Goal: Book appointment/travel/reservation

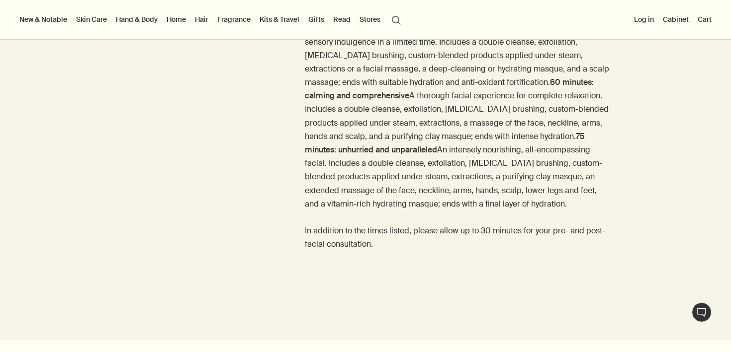
scroll to position [1346, 0]
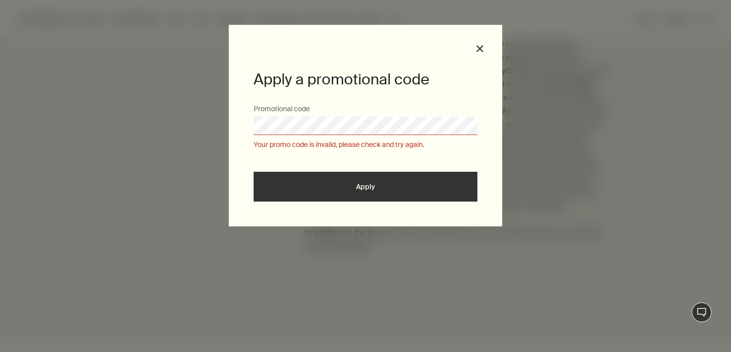
click at [478, 43] on div "Apply a promotional code Promotional code Your promo code is invalid, please ch…" at bounding box center [365, 126] width 273 height 202
click at [477, 47] on button "close" at bounding box center [479, 48] width 9 height 9
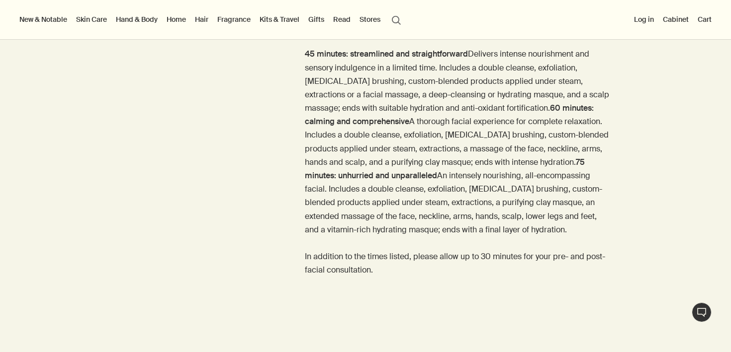
scroll to position [1325, 0]
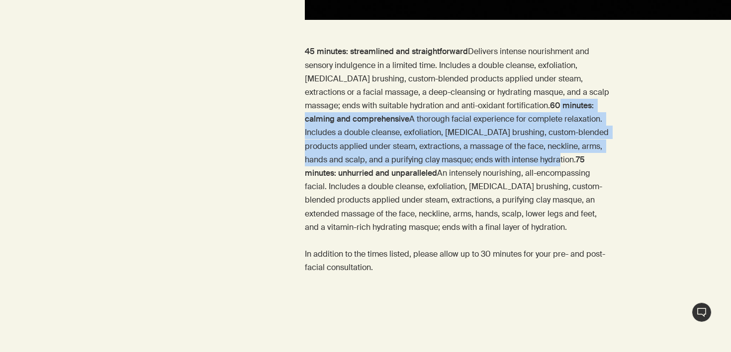
drag, startPoint x: 299, startPoint y: 151, endPoint x: 484, endPoint y: 199, distance: 190.7
click at [484, 199] on div "45 minutes: streamlined and straightforward Delivers intense nourishment and se…" at bounding box center [365, 167] width 731 height 244
click at [484, 199] on p "45 minutes: streamlined and straightforward Delivers intense nourishment and se…" at bounding box center [457, 160] width 305 height 230
drag, startPoint x: 473, startPoint y: 206, endPoint x: 303, endPoint y: 155, distance: 176.9
click at [303, 155] on div "45 minutes: streamlined and straightforward Delivers intense nourishment and se…" at bounding box center [365, 167] width 731 height 244
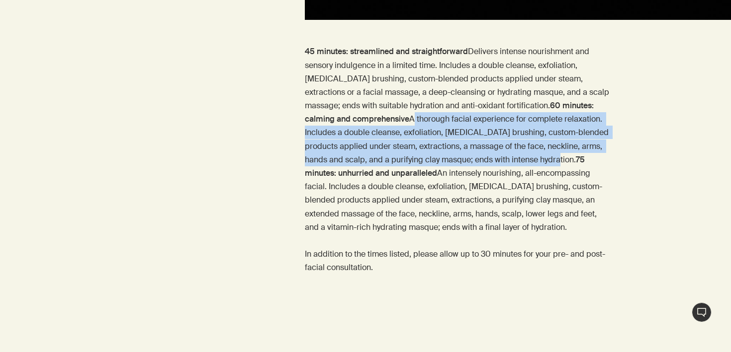
click at [303, 155] on div "45 minutes: streamlined and straightforward Delivers intense nourishment and se…" at bounding box center [365, 167] width 731 height 244
drag, startPoint x: 303, startPoint y: 155, endPoint x: 450, endPoint y: 195, distance: 152.4
click at [450, 195] on div "45 minutes: streamlined and straightforward Delivers intense nourishment and se…" at bounding box center [365, 167] width 731 height 244
click at [450, 195] on p "45 minutes: streamlined and straightforward Delivers intense nourishment and se…" at bounding box center [457, 160] width 305 height 230
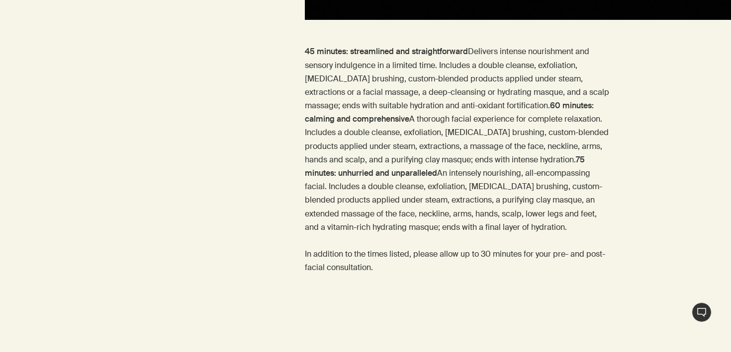
scroll to position [1752, 0]
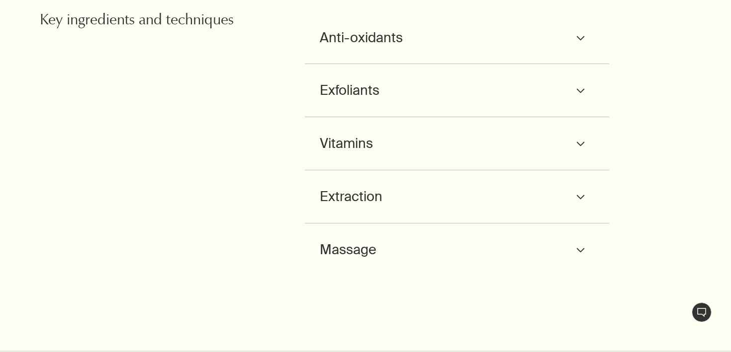
click at [419, 49] on div "Anti-oxidants downArrow" at bounding box center [457, 37] width 275 height 23
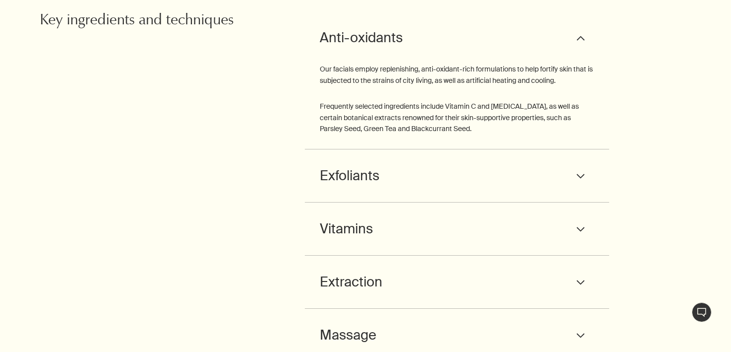
click at [493, 49] on div "Anti-oxidants downArrow" at bounding box center [457, 37] width 275 height 23
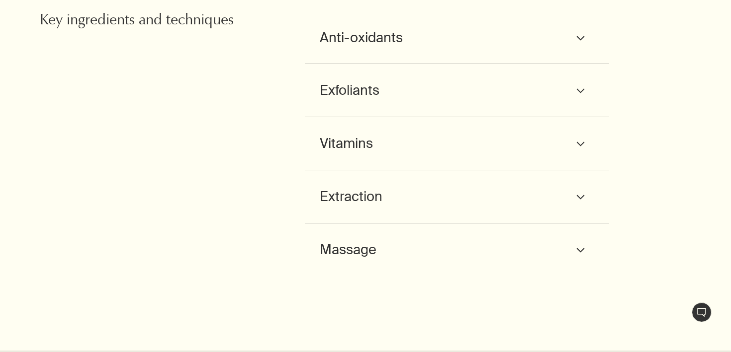
click at [478, 117] on div "Exfoliants downArrow Particularly suited to mature skin, chemical exfoliants wo…" at bounding box center [457, 90] width 305 height 53
click at [477, 102] on div "Exfoliants downArrow" at bounding box center [457, 90] width 275 height 23
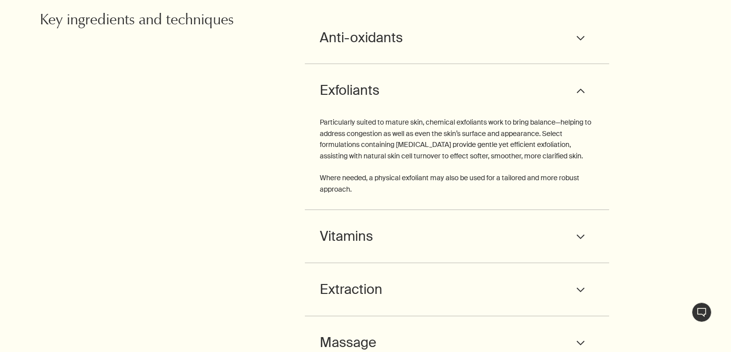
click at [477, 102] on div "Exfoliants downArrow" at bounding box center [457, 90] width 275 height 23
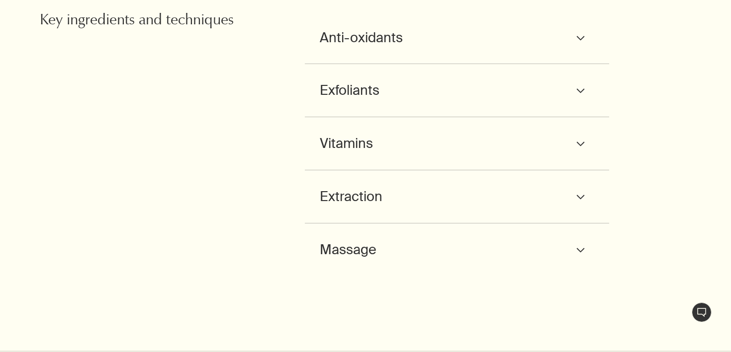
click at [475, 117] on div "Exfoliants downArrow Particularly suited to mature skin, chemical exfoliants wo…" at bounding box center [457, 90] width 305 height 53
click at [477, 49] on div "Anti-oxidants downArrow" at bounding box center [457, 37] width 275 height 23
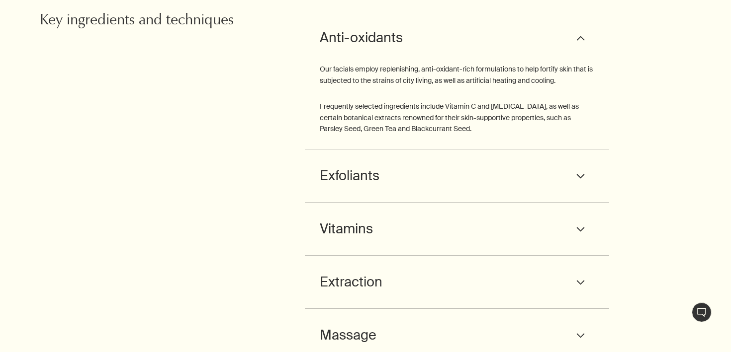
click at [477, 49] on div "Anti-oxidants downArrow" at bounding box center [457, 37] width 275 height 23
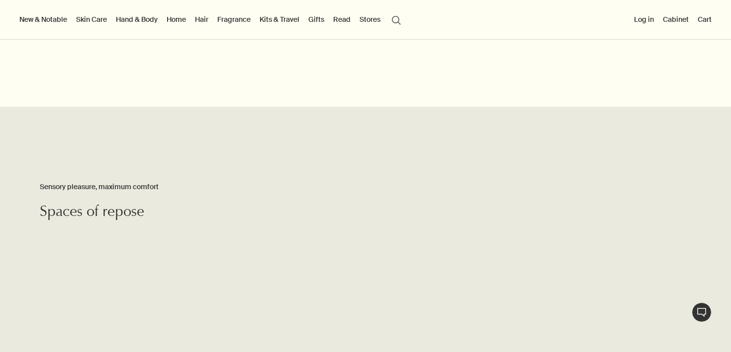
scroll to position [1906, 0]
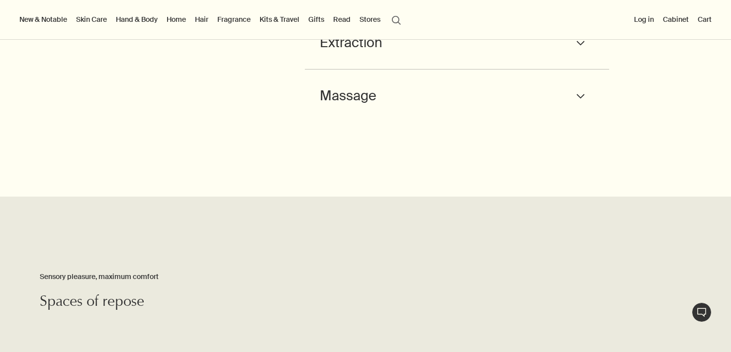
click at [464, 107] on div "Massage downArrow" at bounding box center [457, 95] width 275 height 23
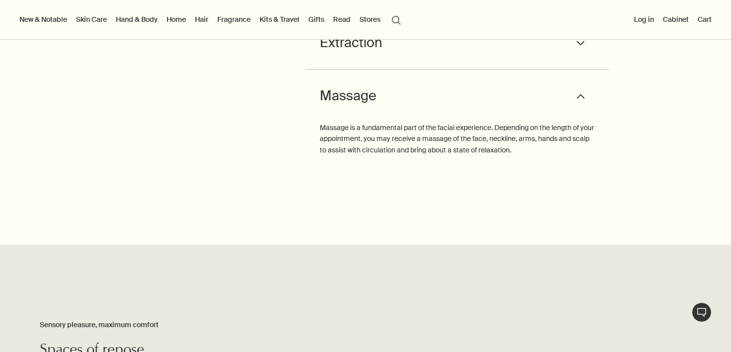
click at [463, 107] on div "Massage downArrow" at bounding box center [457, 95] width 275 height 23
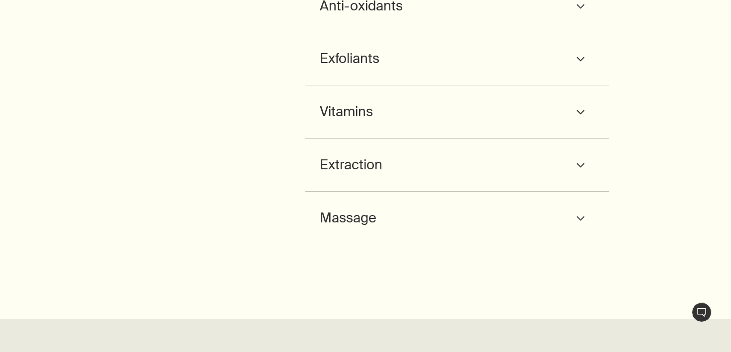
scroll to position [1785, 0]
click at [408, 69] on div "Exfoliants downArrow" at bounding box center [457, 57] width 275 height 23
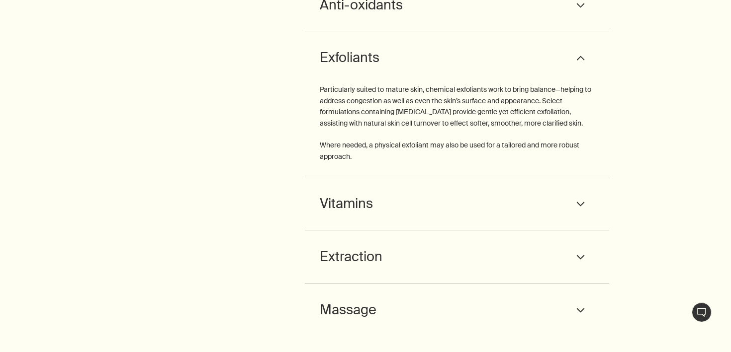
click at [402, 69] on div "Exfoliants downArrow" at bounding box center [457, 57] width 275 height 23
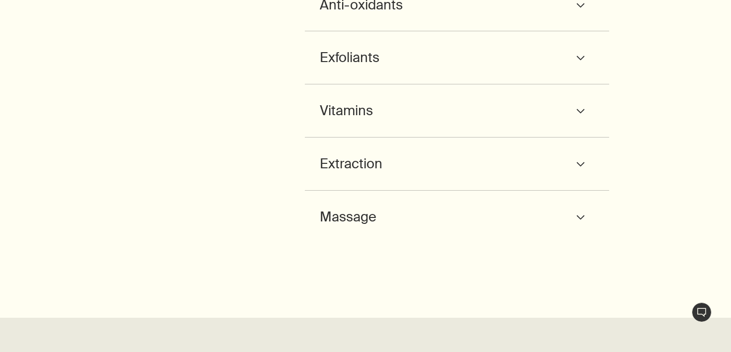
click at [402, 69] on div "Exfoliants downArrow" at bounding box center [457, 57] width 275 height 23
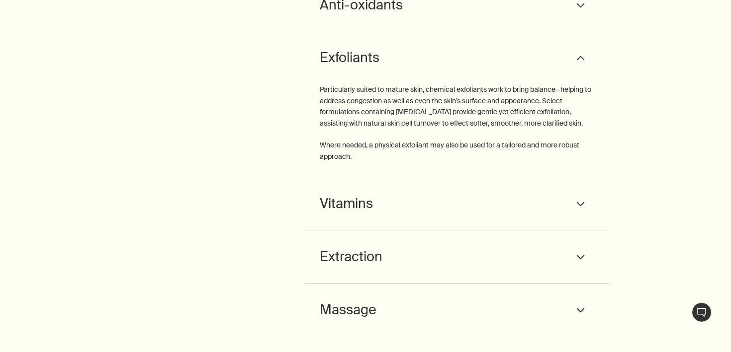
click at [404, 69] on div "Exfoliants downArrow" at bounding box center [457, 57] width 275 height 23
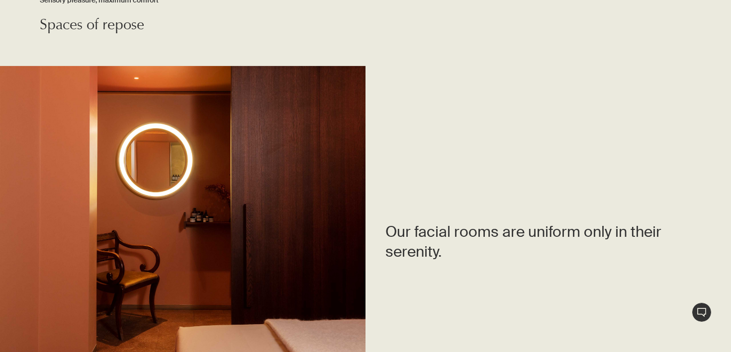
scroll to position [2371, 0]
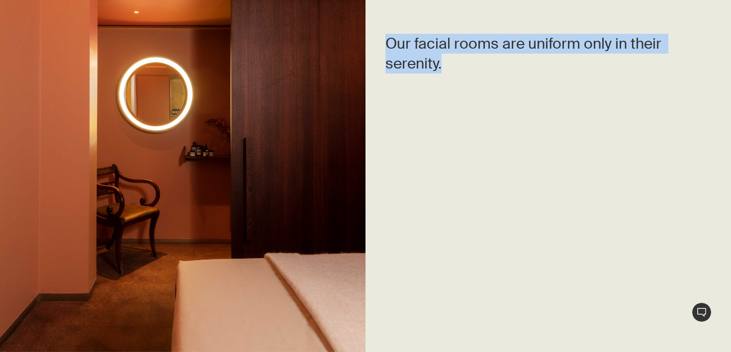
drag, startPoint x: 447, startPoint y: 138, endPoint x: 384, endPoint y: 105, distance: 71.3
click at [383, 105] on div "Our facial rooms are uniform only in their serenity." at bounding box center [528, 54] width 326 height 352
click at [384, 105] on div "Our facial rooms are uniform only in their serenity." at bounding box center [528, 54] width 326 height 352
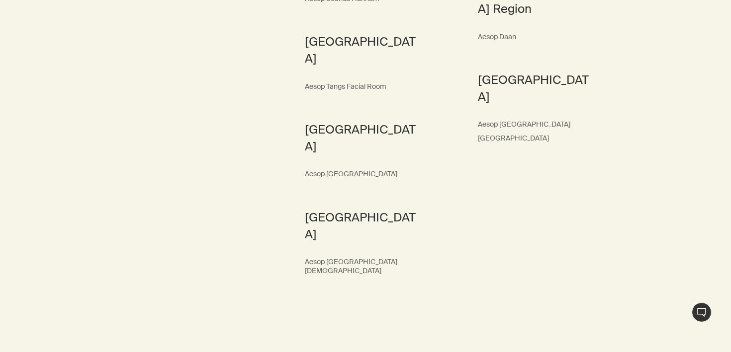
scroll to position [3584, 0]
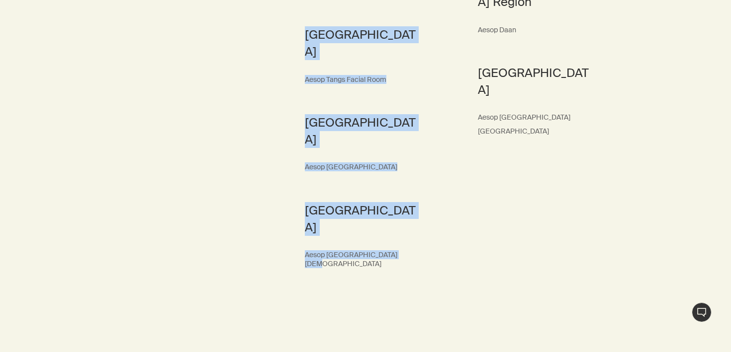
drag, startPoint x: 408, startPoint y: 244, endPoint x: 270, endPoint y: 29, distance: 255.0
click at [270, 29] on div "[GEOGRAPHIC_DATA] Aesop Paddington (temporarily unavailable) Aesop [GEOGRAPHIC_…" at bounding box center [487, 48] width 487 height 502
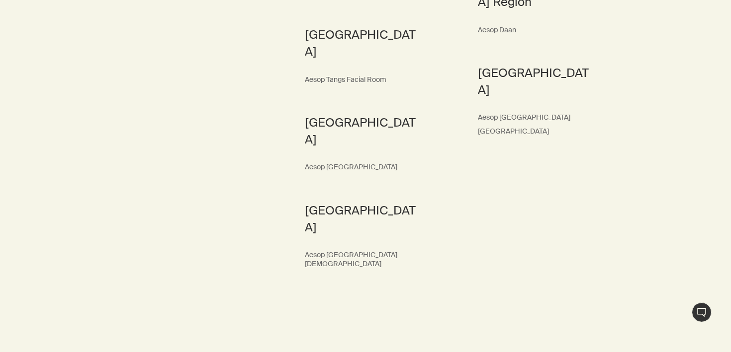
click at [270, 29] on div "[GEOGRAPHIC_DATA] Aesop Paddington (temporarily unavailable) Aesop [GEOGRAPHIC_…" at bounding box center [487, 48] width 487 height 502
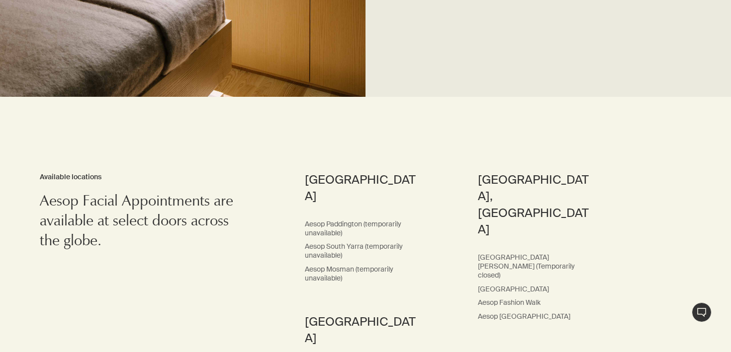
scroll to position [3358, 0]
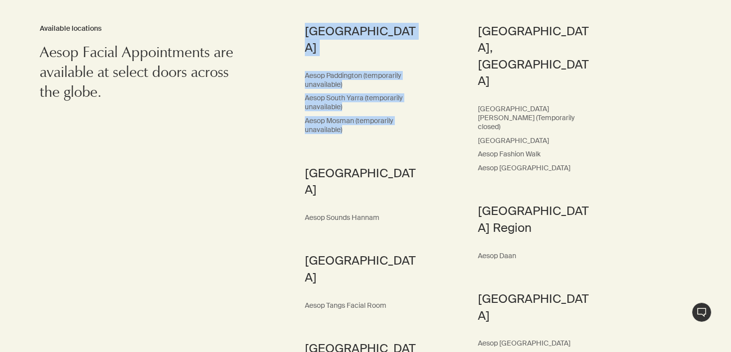
drag, startPoint x: 301, startPoint y: 97, endPoint x: 386, endPoint y: 190, distance: 125.6
click at [386, 190] on div "[GEOGRAPHIC_DATA] Aesop Paddington (temporarily unavailable) Aesop [GEOGRAPHIC_…" at bounding box center [487, 274] width 487 height 502
click at [385, 190] on div "[GEOGRAPHIC_DATA] Aesop Paddington (temporarily unavailable) Aesop South Yarra …" at bounding box center [363, 274] width 116 height 502
drag, startPoint x: 385, startPoint y: 204, endPoint x: 251, endPoint y: 43, distance: 209.6
click at [251, 43] on section "[GEOGRAPHIC_DATA] Aesop Paddington (temporarily unavailable) Aesop [GEOGRAPHIC_…" at bounding box center [365, 249] width 731 height 602
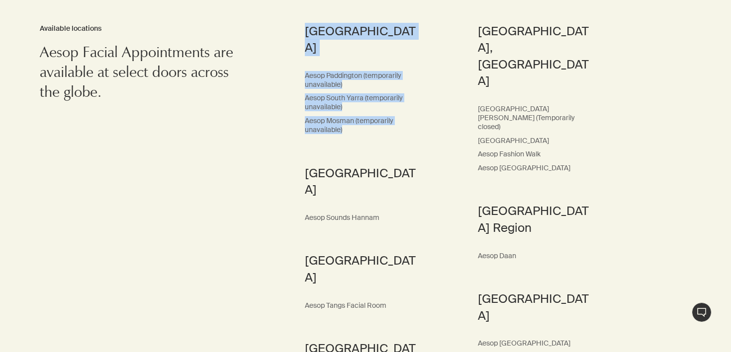
click at [251, 43] on section "[GEOGRAPHIC_DATA] Aesop Paddington (temporarily unavailable) Aesop [GEOGRAPHIC_…" at bounding box center [365, 249] width 731 height 602
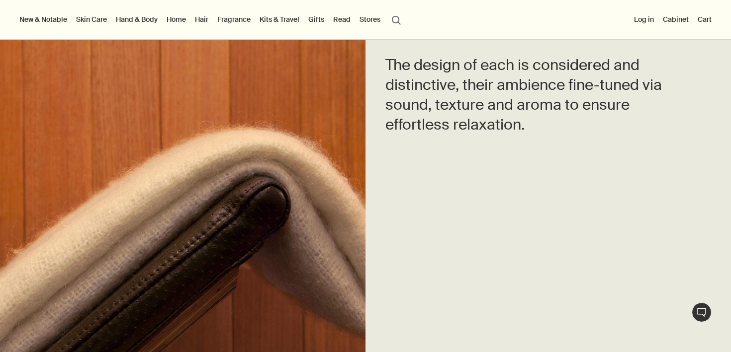
scroll to position [2675, 0]
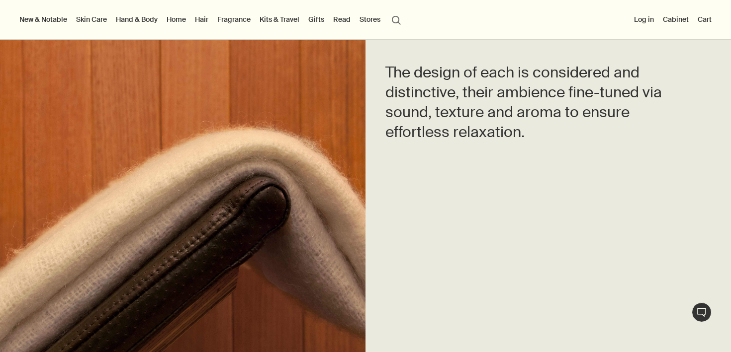
drag, startPoint x: 542, startPoint y: 212, endPoint x: 404, endPoint y: 118, distance: 167.3
click at [404, 118] on div "The design of each is considered and distinctive, their ambience fine-tuned via…" at bounding box center [528, 102] width 326 height 352
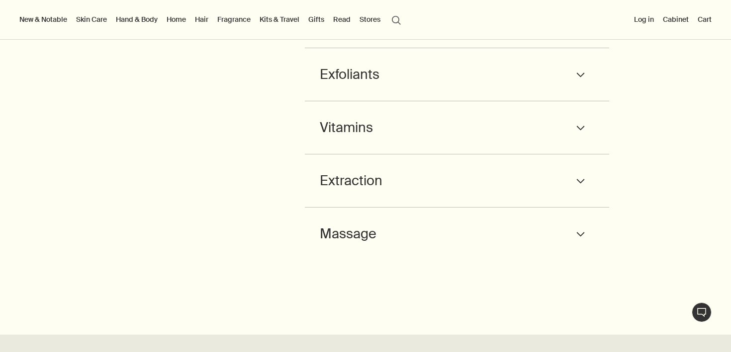
scroll to position [1734, 0]
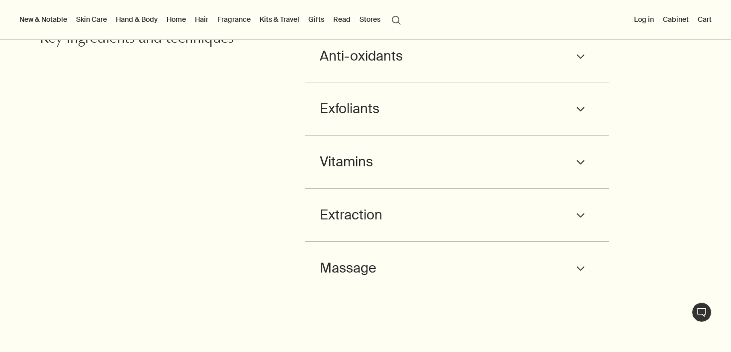
click at [415, 68] on div "Anti-oxidants downArrow" at bounding box center [457, 56] width 275 height 23
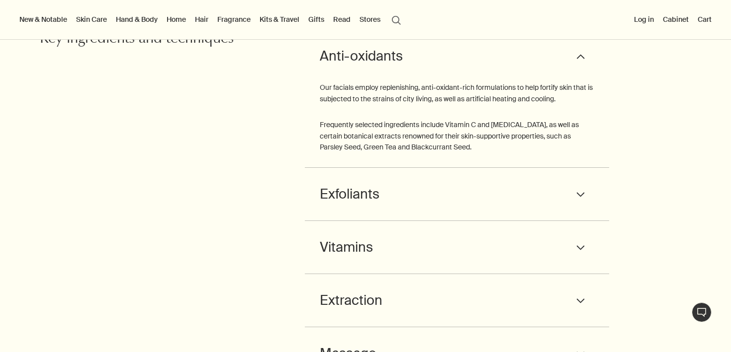
click at [414, 68] on div "Anti-oxidants downArrow" at bounding box center [457, 56] width 275 height 23
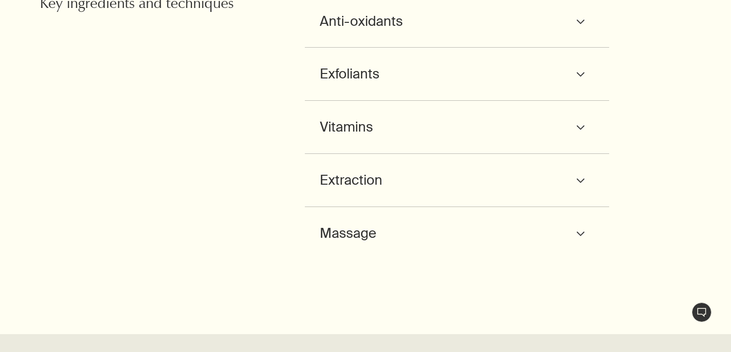
scroll to position [1770, 0]
click at [385, 84] on div "Exfoliants downArrow" at bounding box center [457, 72] width 275 height 23
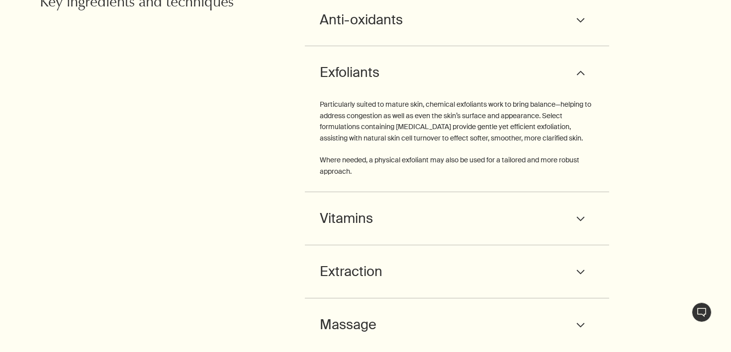
click at [385, 84] on div "Exfoliants downArrow" at bounding box center [457, 72] width 275 height 23
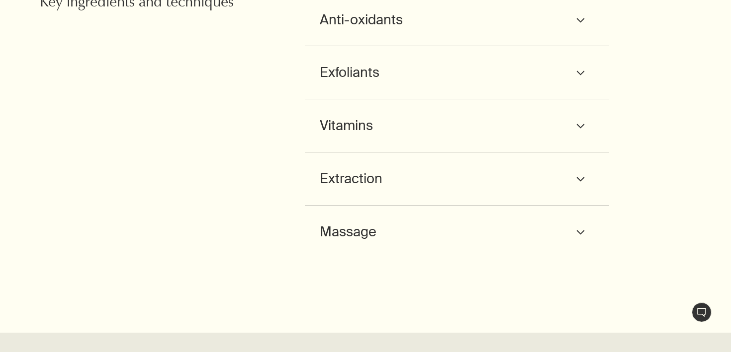
click at [385, 84] on div "Exfoliants downArrow" at bounding box center [457, 72] width 275 height 23
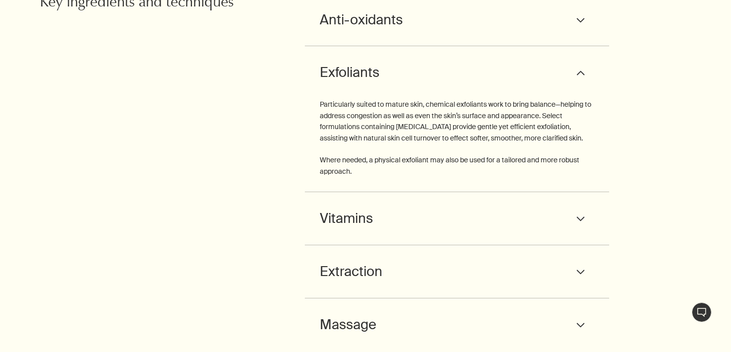
click at [380, 84] on div "Exfoliants downArrow" at bounding box center [457, 72] width 275 height 23
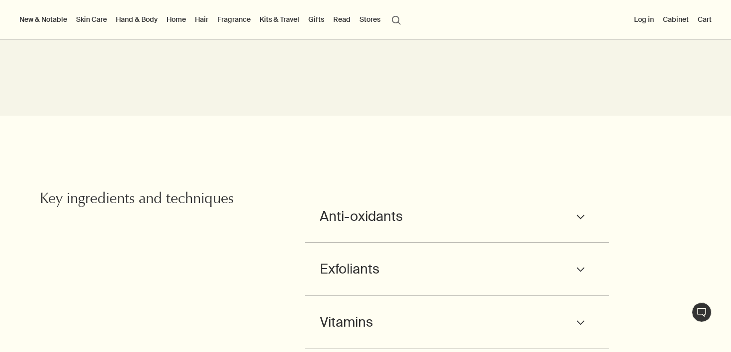
scroll to position [1368, 0]
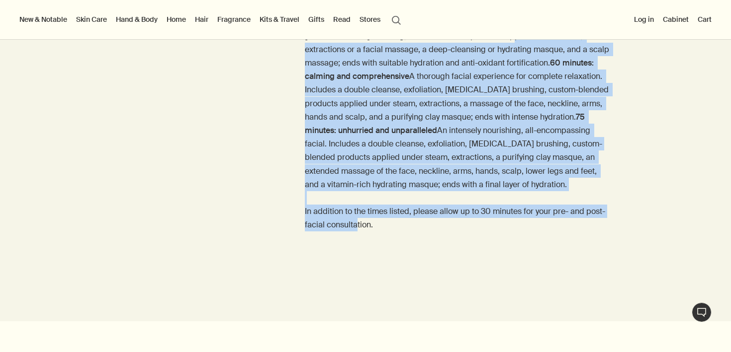
drag, startPoint x: 381, startPoint y: 292, endPoint x: 297, endPoint y: 54, distance: 252.7
click at [297, 55] on div "45 minutes: streamlined and straightforward Delivers intense nourishment and se…" at bounding box center [365, 124] width 731 height 244
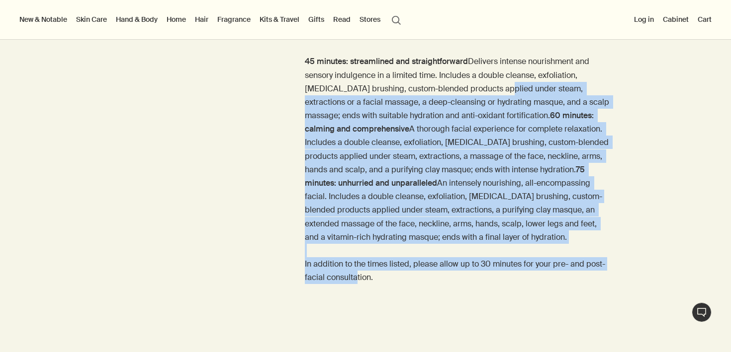
scroll to position [1282, 0]
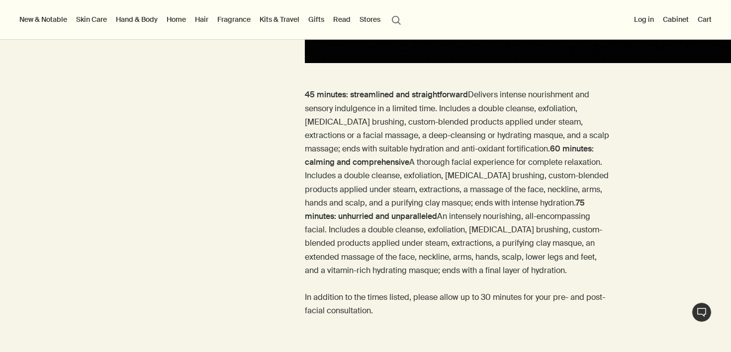
click at [302, 101] on div "45 minutes: streamlined and straightforward Delivers intense nourishment and se…" at bounding box center [365, 210] width 731 height 244
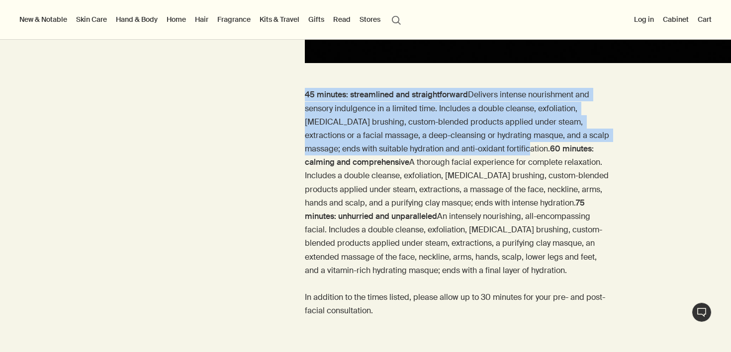
drag, startPoint x: 304, startPoint y: 88, endPoint x: 383, endPoint y: 169, distance: 112.5
click at [383, 169] on p "45 minutes: streamlined and straightforward Delivers intense nourishment and se…" at bounding box center [457, 203] width 305 height 230
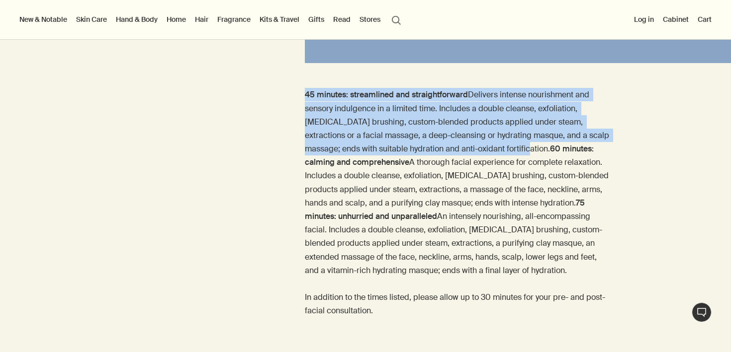
drag, startPoint x: 373, startPoint y: 163, endPoint x: 301, endPoint y: 85, distance: 105.8
drag, startPoint x: 301, startPoint y: 85, endPoint x: 395, endPoint y: 179, distance: 132.5
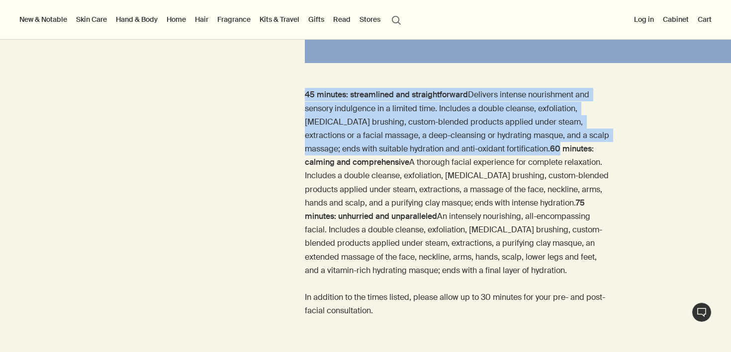
click at [395, 179] on p "45 minutes: streamlined and straightforward Delivers intense nourishment and se…" at bounding box center [457, 203] width 305 height 230
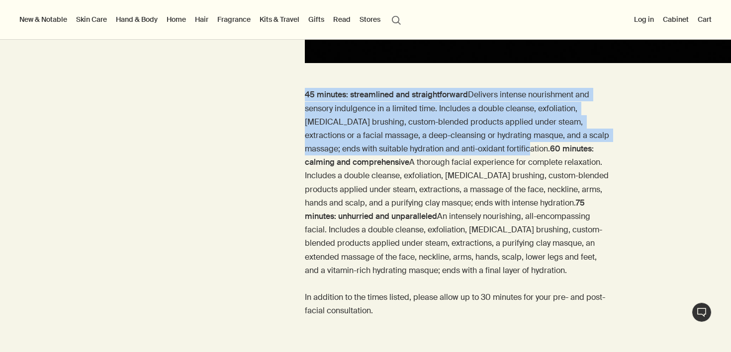
drag, startPoint x: 350, startPoint y: 162, endPoint x: 303, endPoint y: 98, distance: 78.8
click at [303, 98] on div "45 minutes: streamlined and straightforward Delivers intense nourishment and se…" at bounding box center [365, 210] width 731 height 244
drag, startPoint x: 305, startPoint y: 94, endPoint x: 359, endPoint y: 160, distance: 85.1
click at [359, 160] on p "45 minutes: streamlined and straightforward Delivers intense nourishment and se…" at bounding box center [457, 203] width 305 height 230
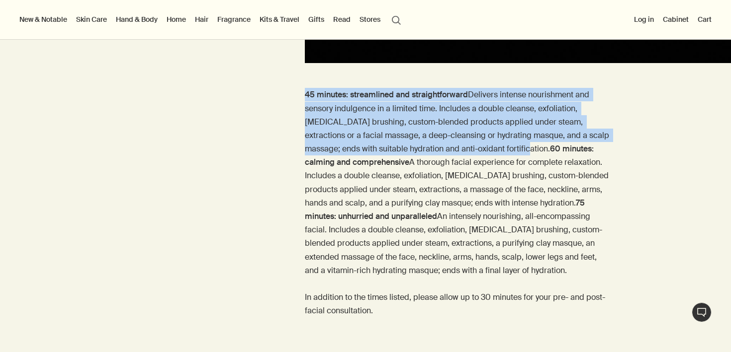
click at [359, 160] on p "45 minutes: streamlined and straightforward Delivers intense nourishment and se…" at bounding box center [457, 203] width 305 height 230
drag, startPoint x: 357, startPoint y: 163, endPoint x: 302, endPoint y: 92, distance: 90.0
click at [302, 92] on div "45 minutes: streamlined and straightforward Delivers intense nourishment and se…" at bounding box center [365, 210] width 731 height 244
drag, startPoint x: 302, startPoint y: 92, endPoint x: 363, endPoint y: 166, distance: 96.7
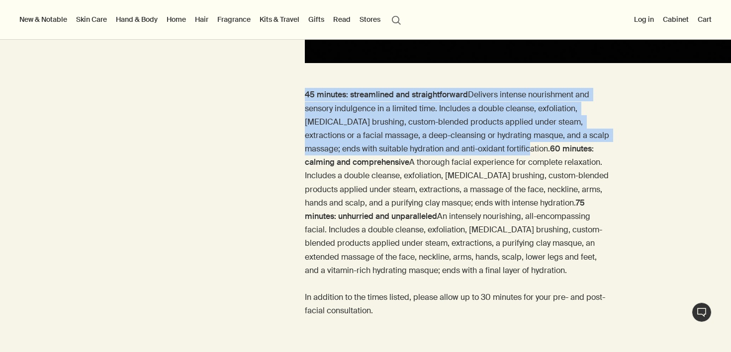
click at [363, 166] on div "45 minutes: streamlined and straightforward Delivers intense nourishment and se…" at bounding box center [365, 210] width 731 height 244
click at [363, 166] on p "45 minutes: streamlined and straightforward Delivers intense nourishment and se…" at bounding box center [457, 203] width 305 height 230
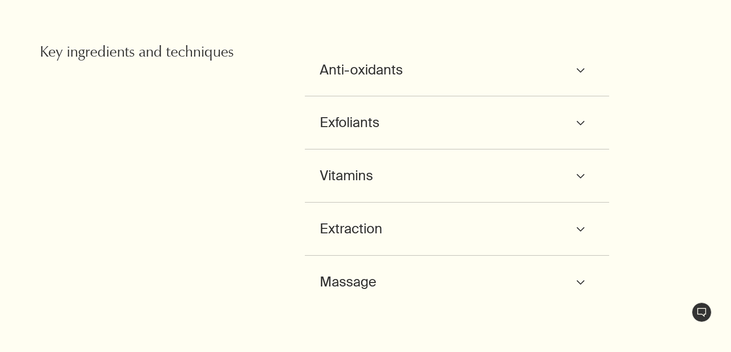
scroll to position [1776, 0]
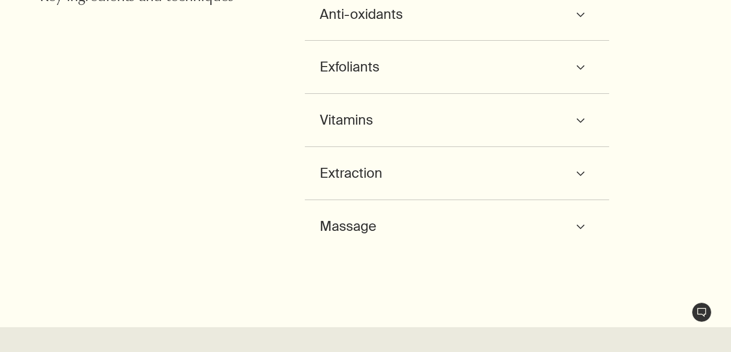
click at [391, 26] on span "Anti-oxidants" at bounding box center [361, 14] width 83 height 23
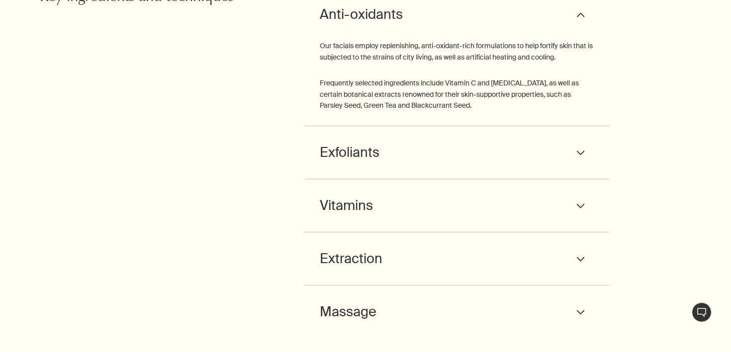
click at [387, 164] on div "Exfoliants downArrow" at bounding box center [457, 152] width 275 height 23
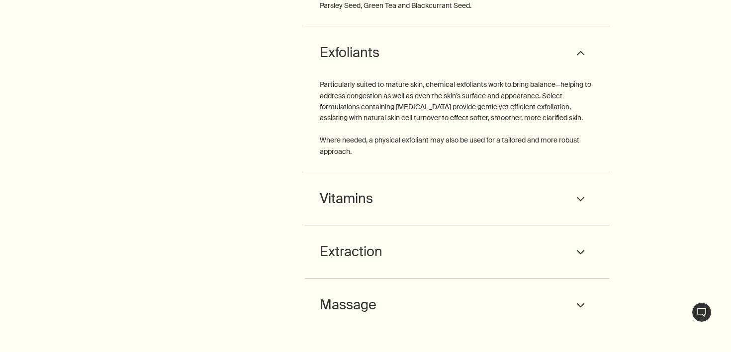
scroll to position [1884, 0]
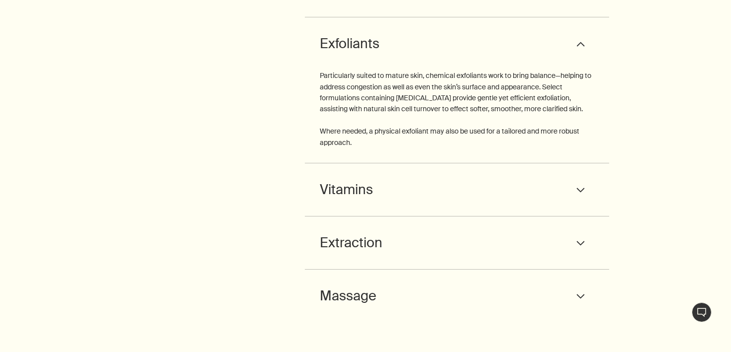
click at [367, 217] on div "Vitamins downArrow Our range of [MEDICAL_DATA] formulations features a number o…" at bounding box center [457, 189] width 305 height 53
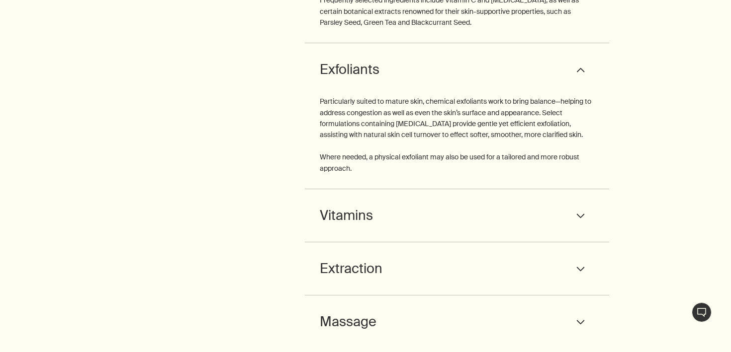
scroll to position [2001, 0]
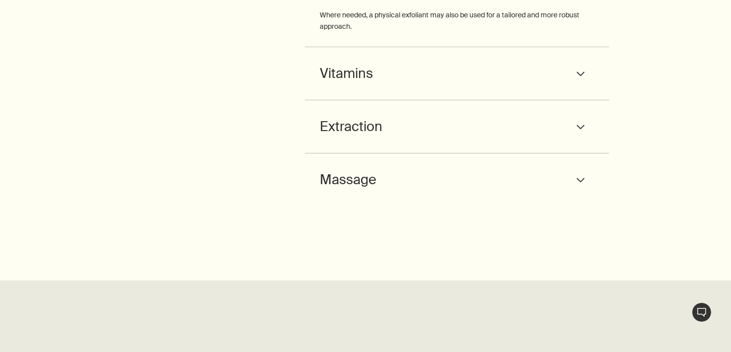
click at [370, 191] on span "Massage" at bounding box center [348, 179] width 57 height 23
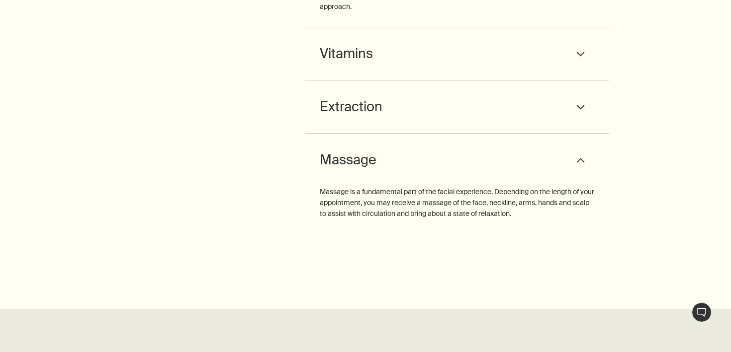
scroll to position [2021, 0]
click at [380, 171] on div "Massage downArrow" at bounding box center [457, 159] width 275 height 23
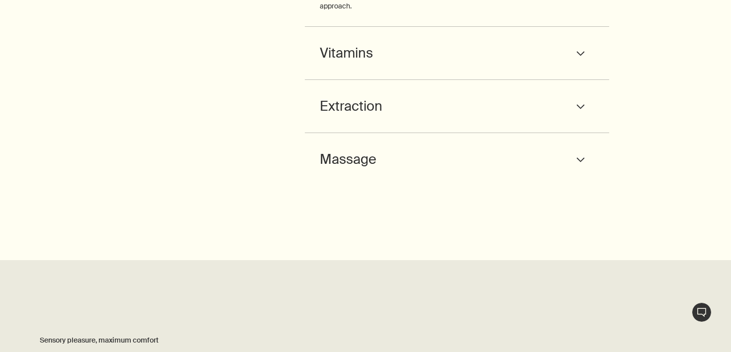
click at [379, 118] on span "Extraction" at bounding box center [351, 106] width 63 height 23
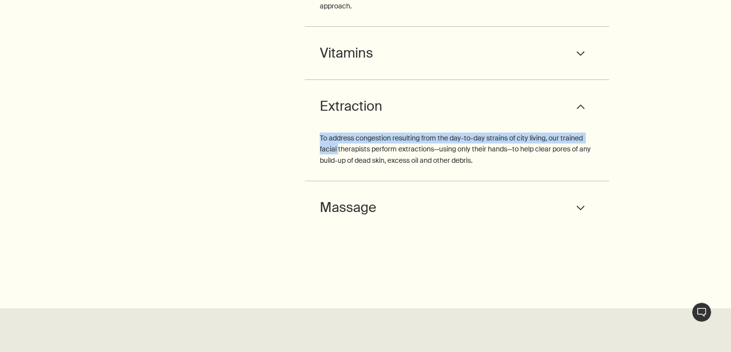
drag, startPoint x: 379, startPoint y: 171, endPoint x: 342, endPoint y: 215, distance: 57.5
click at [342, 181] on div "Extraction downArrow To address congestion resulting from the day-to-day strain…" at bounding box center [457, 130] width 305 height 101
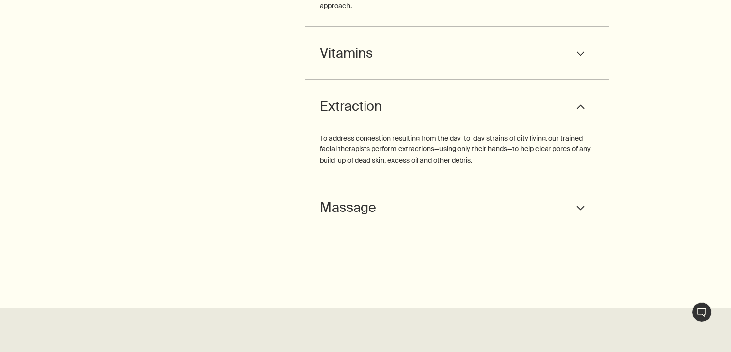
click at [342, 166] on p "To address congestion resulting from the day-to-day strains of city living, our…" at bounding box center [457, 149] width 275 height 33
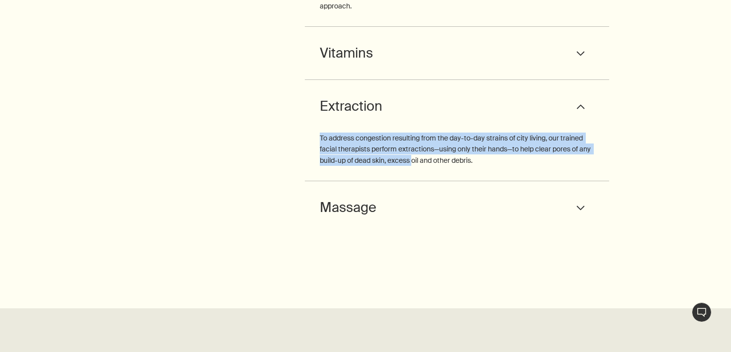
drag, startPoint x: 321, startPoint y: 206, endPoint x: 427, endPoint y: 230, distance: 109.0
click at [427, 166] on p "To address congestion resulting from the day-to-day strains of city living, our…" at bounding box center [457, 149] width 275 height 33
drag, startPoint x: 496, startPoint y: 230, endPoint x: 300, endPoint y: 197, distance: 199.1
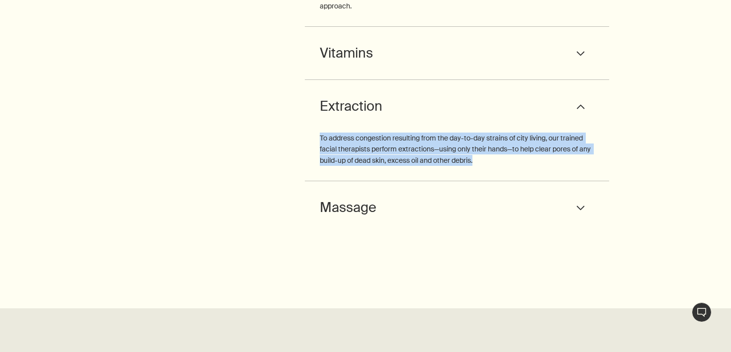
drag, startPoint x: 440, startPoint y: 229, endPoint x: 335, endPoint y: 205, distance: 106.9
click at [335, 166] on p "To address congestion resulting from the day-to-day strains of city living, our…" at bounding box center [457, 149] width 275 height 33
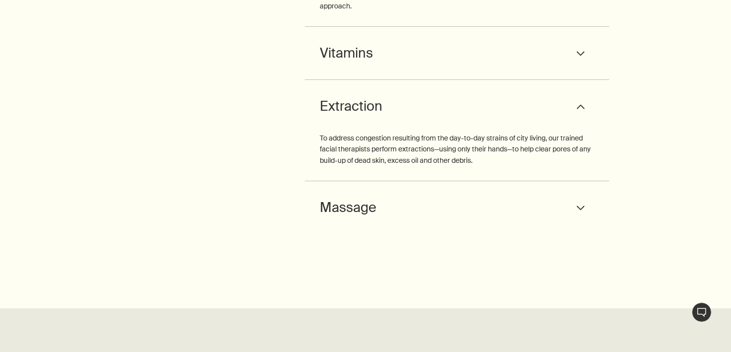
click at [355, 118] on span "Extraction" at bounding box center [351, 106] width 63 height 23
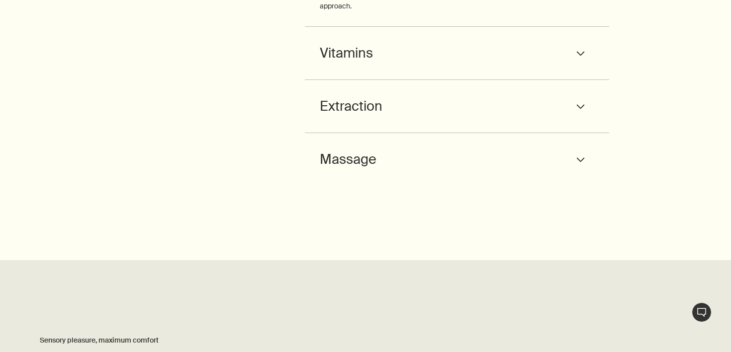
click at [373, 65] on div "Vitamins downArrow" at bounding box center [457, 53] width 275 height 23
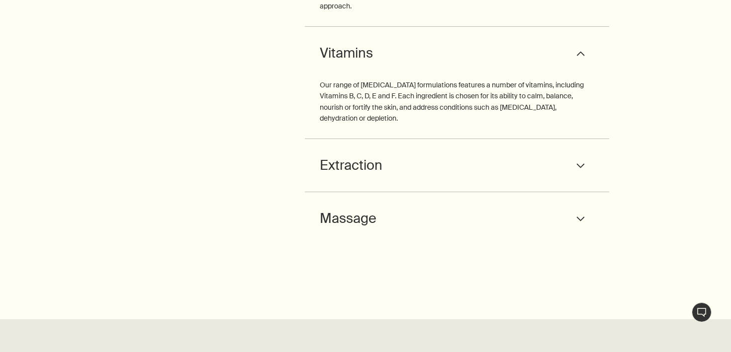
click at [373, 65] on div "Vitamins downArrow" at bounding box center [457, 53] width 275 height 23
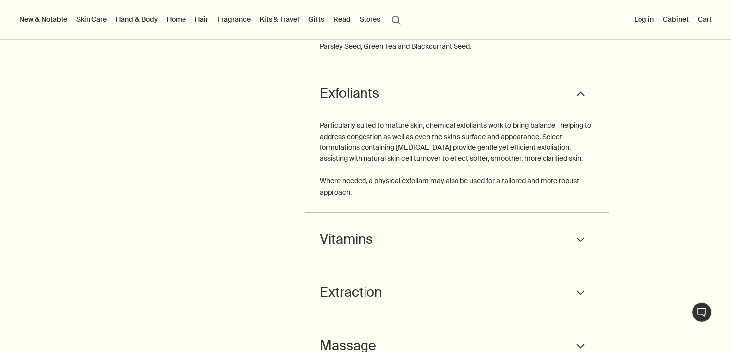
scroll to position [1793, 0]
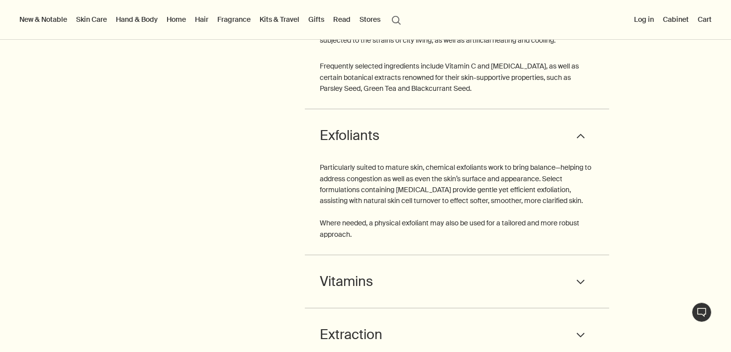
click at [356, 190] on div "Exfoliants downArrow Particularly suited to mature skin, chemical exfoliants wo…" at bounding box center [457, 182] width 305 height 146
click at [356, 147] on span "Exfoliants" at bounding box center [350, 135] width 60 height 23
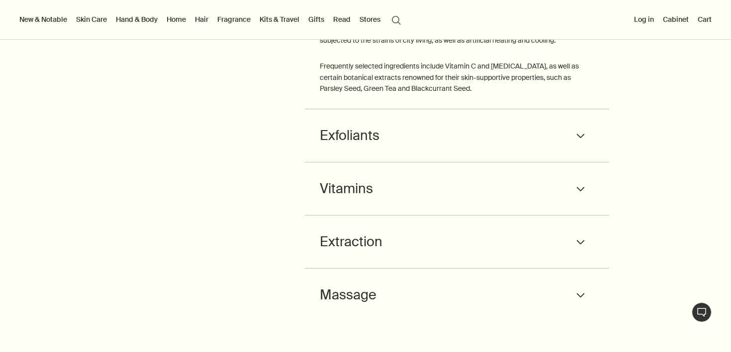
click at [372, 52] on div "Anti-oxidants downArrow Our facials employ replenishing, anti-oxidant-rich form…" at bounding box center [457, 40] width 305 height 139
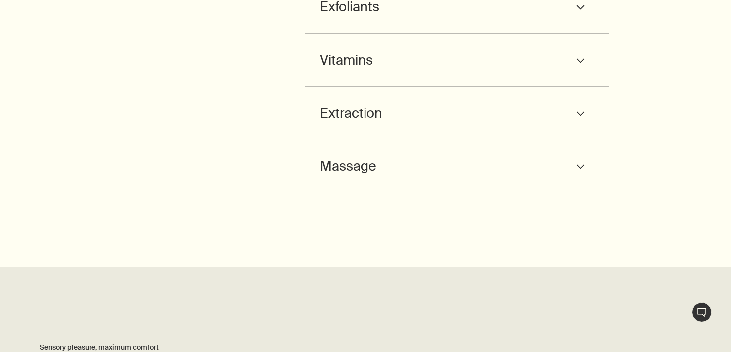
scroll to position [1745, 0]
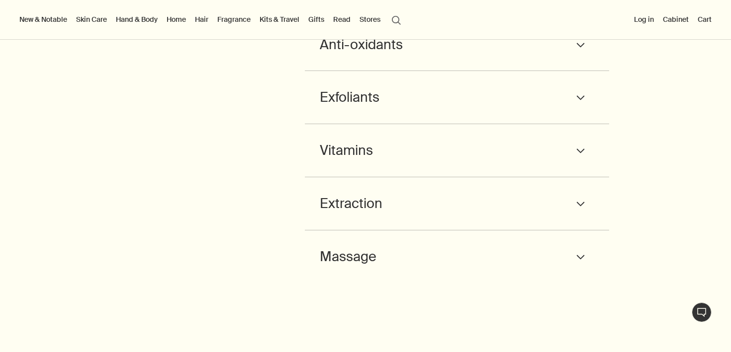
click at [362, 56] on span "Anti-oxidants" at bounding box center [361, 44] width 83 height 23
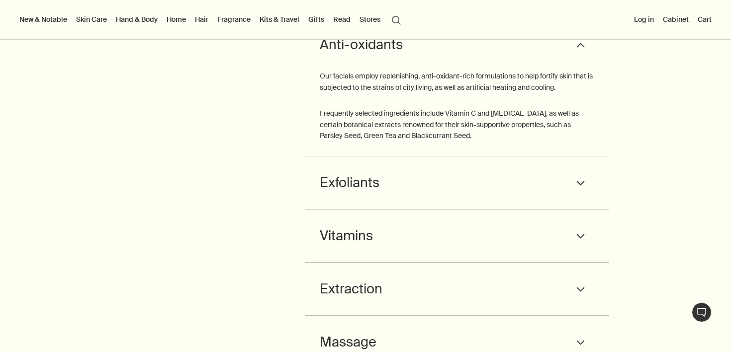
click at [360, 56] on span "Anti-oxidants" at bounding box center [361, 44] width 83 height 23
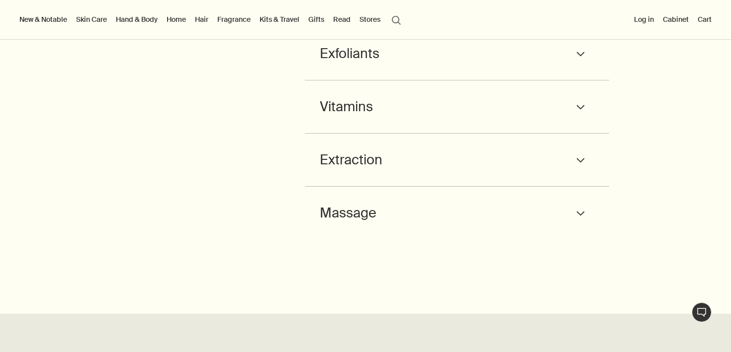
scroll to position [1786, 0]
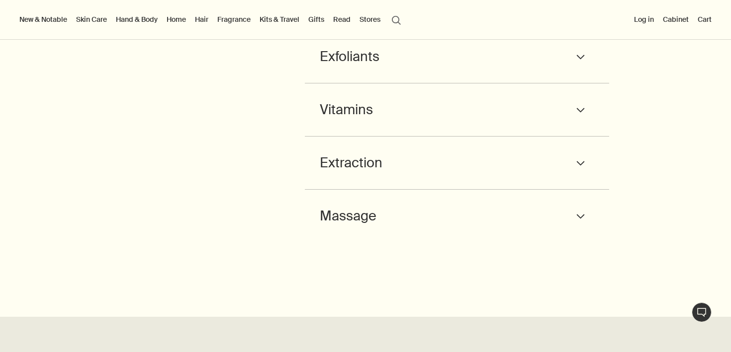
click at [373, 68] on span "Exfoliants" at bounding box center [350, 56] width 60 height 23
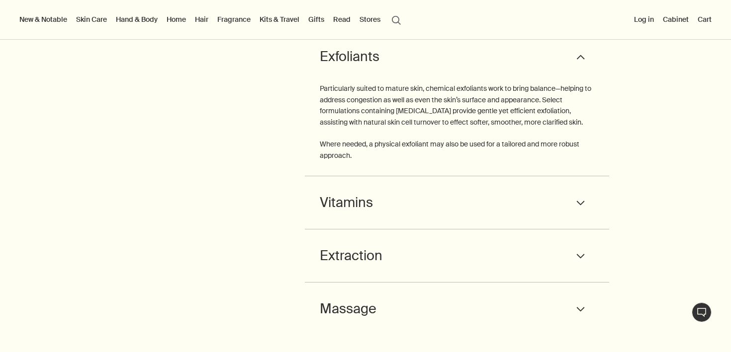
click at [369, 68] on span "Exfoliants" at bounding box center [350, 56] width 60 height 23
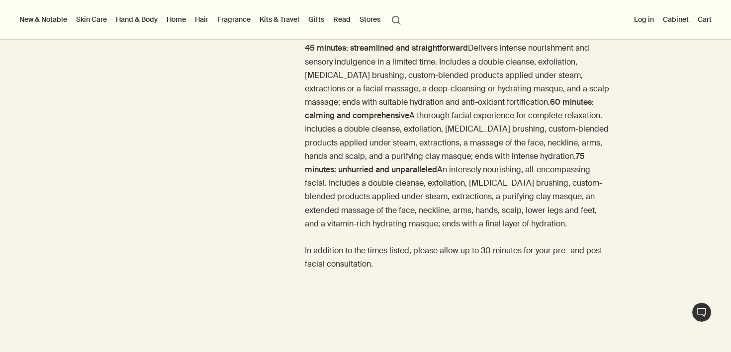
scroll to position [1325, 0]
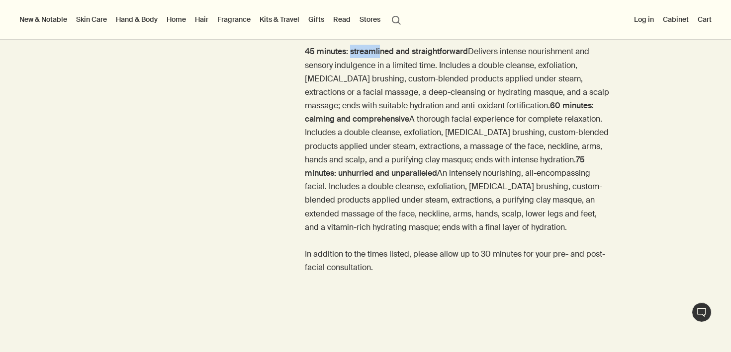
drag, startPoint x: 349, startPoint y: 49, endPoint x: 381, endPoint y: 54, distance: 32.2
click at [381, 54] on strong "45 minutes: streamlined and straightforward" at bounding box center [386, 51] width 163 height 10
drag, startPoint x: 319, startPoint y: 87, endPoint x: 346, endPoint y: 89, distance: 27.4
click at [347, 91] on p "45 minutes: streamlined and straightforward Delivers intense nourishment and se…" at bounding box center [457, 160] width 305 height 230
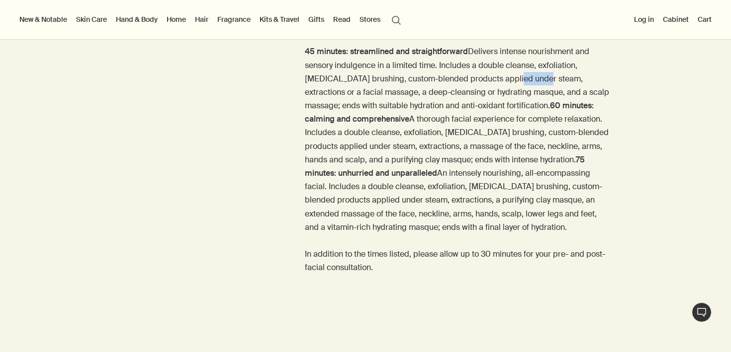
click at [346, 89] on p "45 minutes: streamlined and straightforward Delivers intense nourishment and se…" at bounding box center [457, 160] width 305 height 230
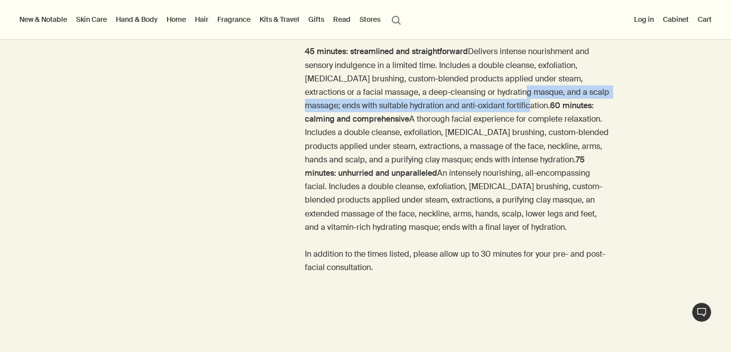
drag, startPoint x: 356, startPoint y: 119, endPoint x: 326, endPoint y: 107, distance: 31.9
click at [326, 107] on p "45 minutes: streamlined and straightforward Delivers intense nourishment and se…" at bounding box center [457, 160] width 305 height 230
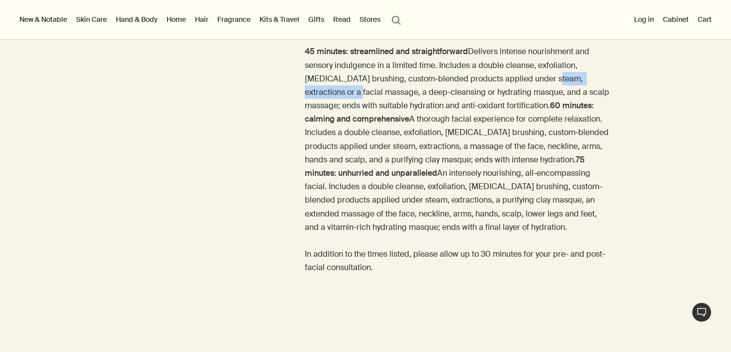
drag, startPoint x: 354, startPoint y: 91, endPoint x: 432, endPoint y: 93, distance: 78.0
click at [432, 93] on p "45 minutes: streamlined and straightforward Delivers intense nourishment and se…" at bounding box center [457, 160] width 305 height 230
drag, startPoint x: 371, startPoint y: 120, endPoint x: 368, endPoint y: 114, distance: 6.0
click at [368, 114] on p "45 minutes: streamlined and straightforward Delivers intense nourishment and se…" at bounding box center [457, 160] width 305 height 230
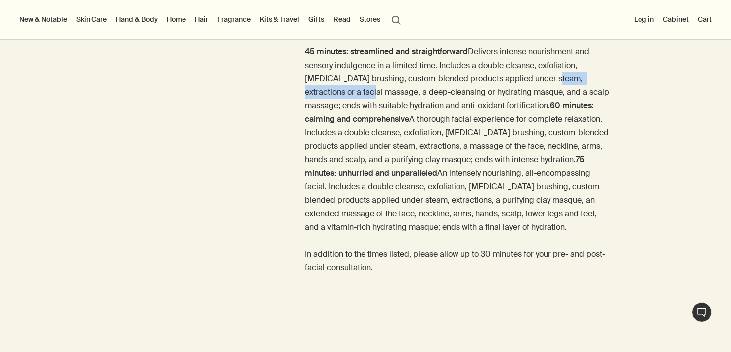
drag, startPoint x: 354, startPoint y: 89, endPoint x: 451, endPoint y: 93, distance: 97.5
click at [451, 93] on p "45 minutes: streamlined and straightforward Delivers intense nourishment and se…" at bounding box center [457, 160] width 305 height 230
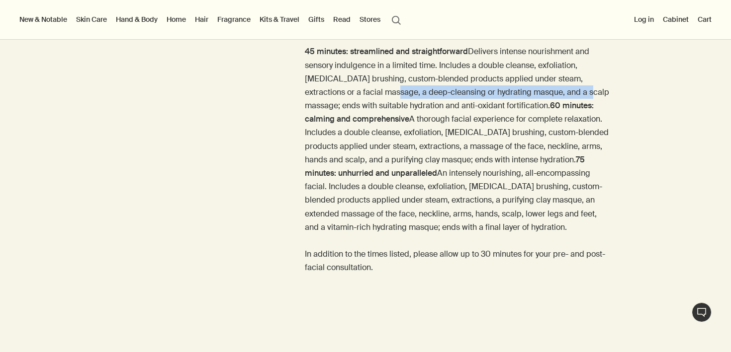
drag, startPoint x: 471, startPoint y: 93, endPoint x: 386, endPoint y: 105, distance: 85.7
click at [386, 105] on p "45 minutes: streamlined and straightforward Delivers intense nourishment and se…" at bounding box center [457, 160] width 305 height 230
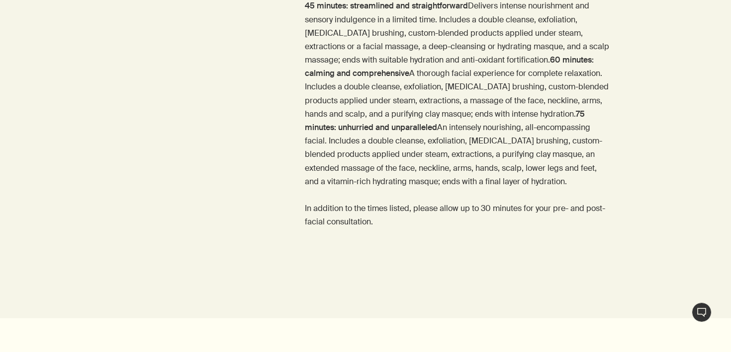
scroll to position [1376, 0]
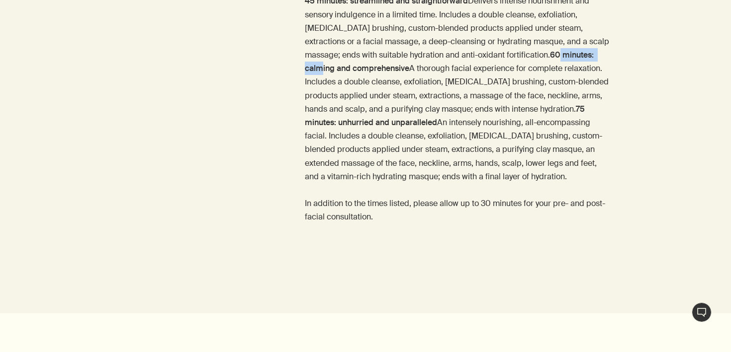
drag, startPoint x: 306, startPoint y: 99, endPoint x: 358, endPoint y: 99, distance: 52.2
click at [358, 101] on p "45 minutes: streamlined and straightforward Delivers intense nourishment and se…" at bounding box center [457, 109] width 305 height 230
click at [358, 74] on strong "60 minutes: calming and comprehensive" at bounding box center [450, 62] width 291 height 24
drag, startPoint x: 351, startPoint y: 96, endPoint x: 483, endPoint y: 98, distance: 131.2
click at [483, 98] on p "45 minutes: streamlined and straightforward Delivers intense nourishment and se…" at bounding box center [457, 109] width 305 height 230
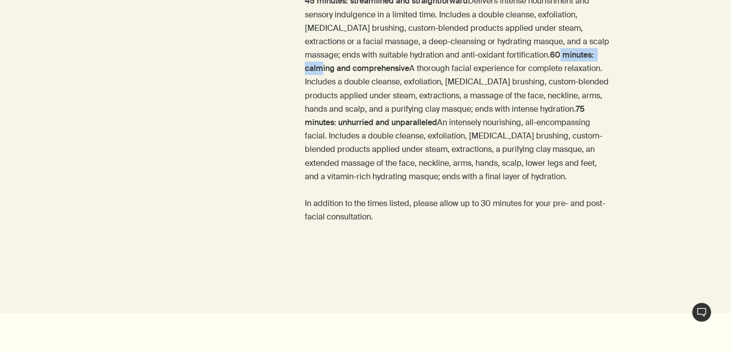
click at [483, 98] on p "45 minutes: streamlined and straightforward Delivers intense nourishment and se…" at bounding box center [457, 109] width 305 height 230
drag, startPoint x: 303, startPoint y: 92, endPoint x: 349, endPoint y: 97, distance: 46.0
click at [349, 97] on div "45 minutes: streamlined and straightforward Delivers intense nourishment and se…" at bounding box center [365, 116] width 731 height 244
click at [349, 74] on strong "60 minutes: calming and comprehensive" at bounding box center [450, 62] width 291 height 24
drag, startPoint x: 349, startPoint y: 97, endPoint x: 355, endPoint y: 103, distance: 8.4
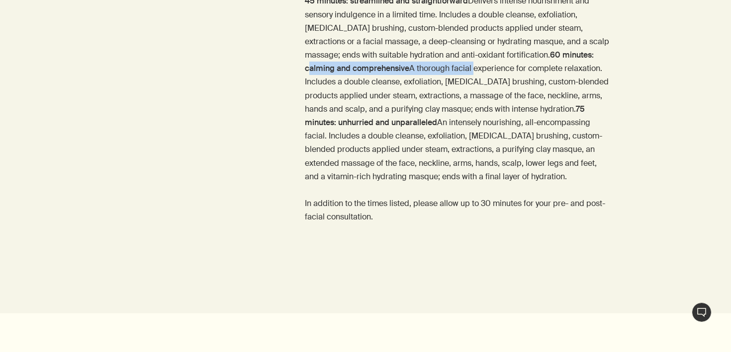
click at [355, 103] on p "45 minutes: streamlined and straightforward Delivers intense nourishment and se…" at bounding box center [457, 109] width 305 height 230
click at [333, 149] on p "45 minutes: streamlined and straightforward Delivers intense nourishment and se…" at bounding box center [457, 109] width 305 height 230
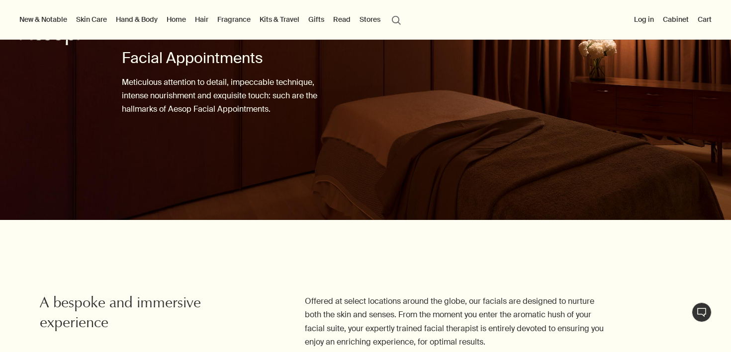
scroll to position [0, 0]
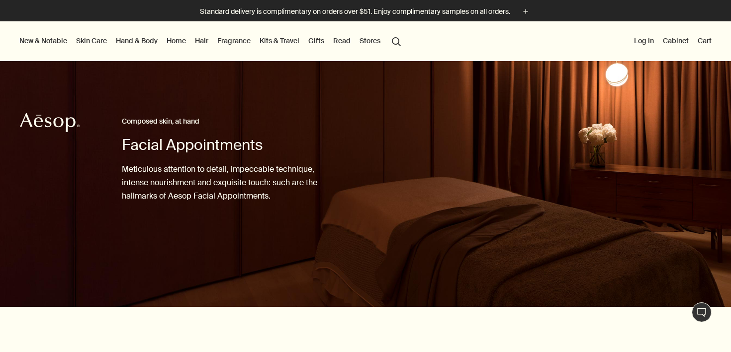
click at [167, 171] on p "Meticulous attention to detail, impeccable technique, intense nourishment and e…" at bounding box center [224, 183] width 204 height 41
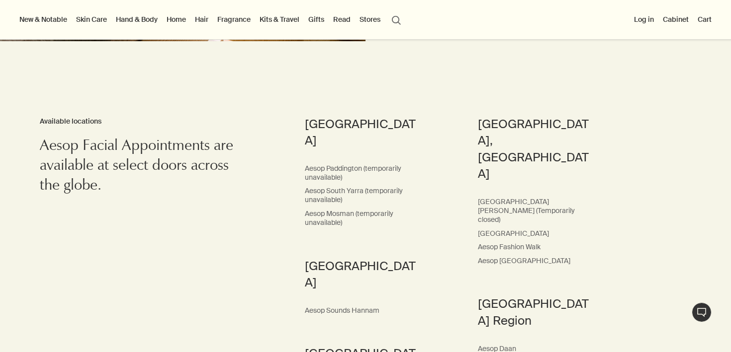
scroll to position [3261, 0]
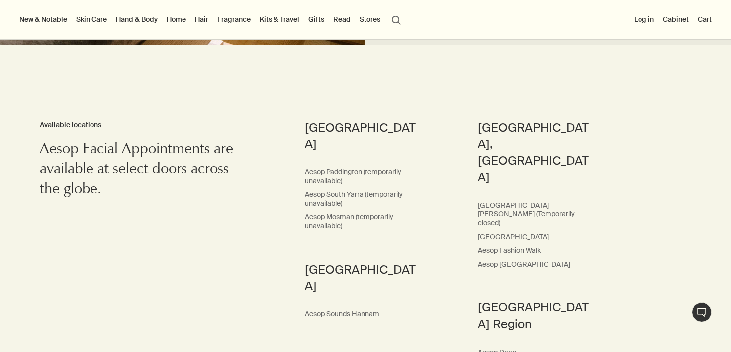
click at [82, 131] on h3 "Available locations" at bounding box center [142, 125] width 204 height 12
click at [344, 208] on link "Aesop South Yarra (temporarily unavailable)" at bounding box center [363, 199] width 116 height 18
